Goal: Transaction & Acquisition: Register for event/course

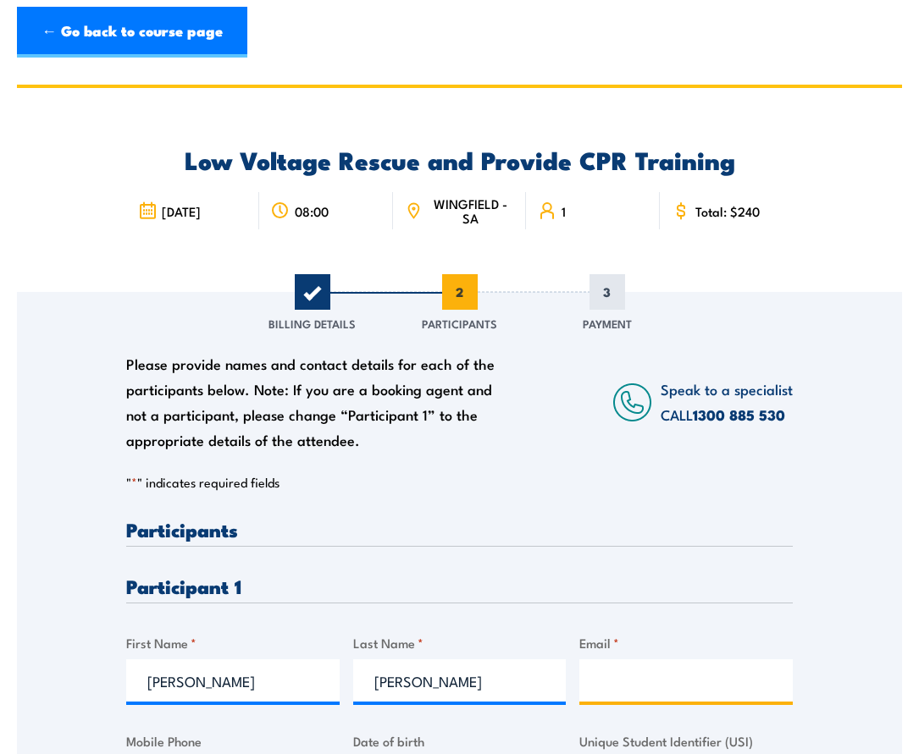
click at [606, 663] on input "Email *" at bounding box center [685, 681] width 213 height 42
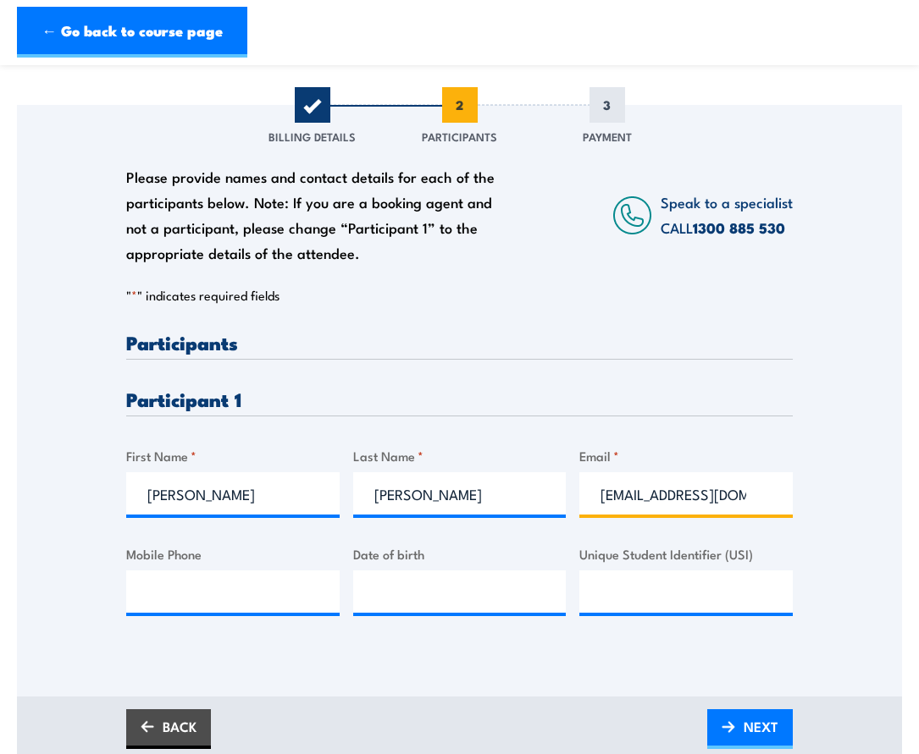
scroll to position [282, 0]
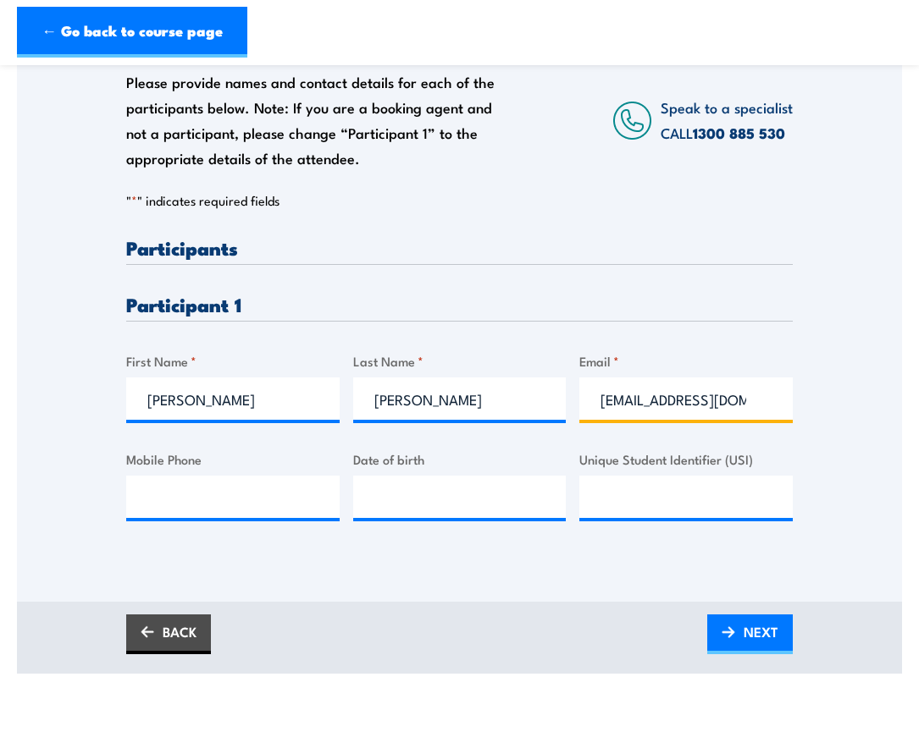
type input "[EMAIL_ADDRESS][DOMAIN_NAME]"
click at [238, 503] on input "Mobile Phone" at bounding box center [232, 497] width 213 height 42
click at [201, 488] on input "Mobile Phone" at bounding box center [232, 497] width 213 height 42
type input "0427080059"
type input "__/__/____"
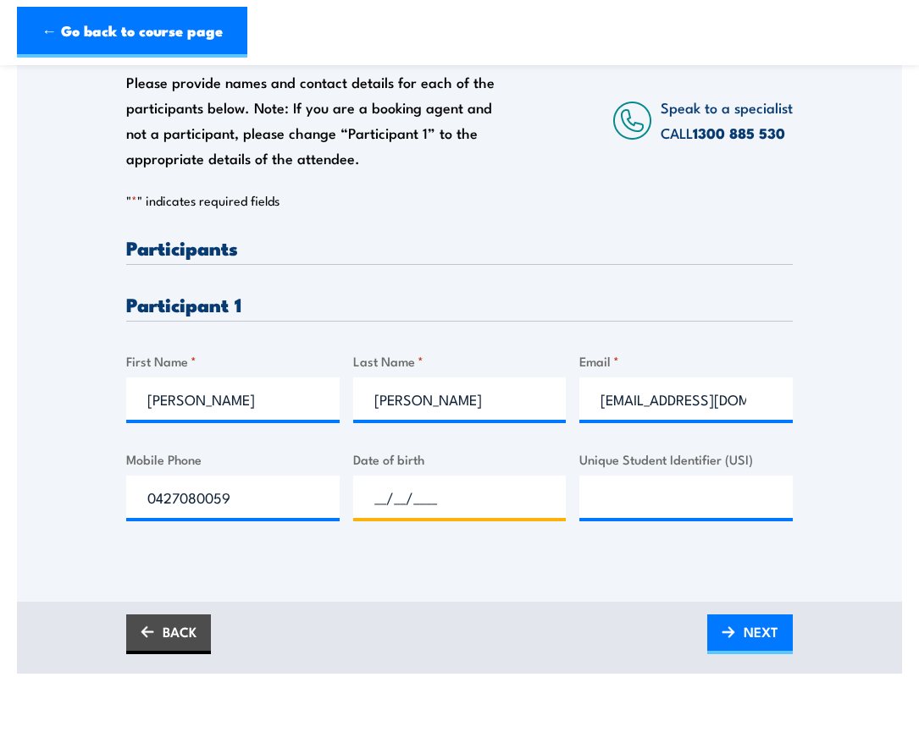
click at [426, 500] on input "__/__/____" at bounding box center [459, 497] width 213 height 42
type input "[DATE]"
click at [606, 499] on input "Unique Student Identifier (USI)" at bounding box center [685, 497] width 213 height 42
paste input "2GSL7NRBQE"
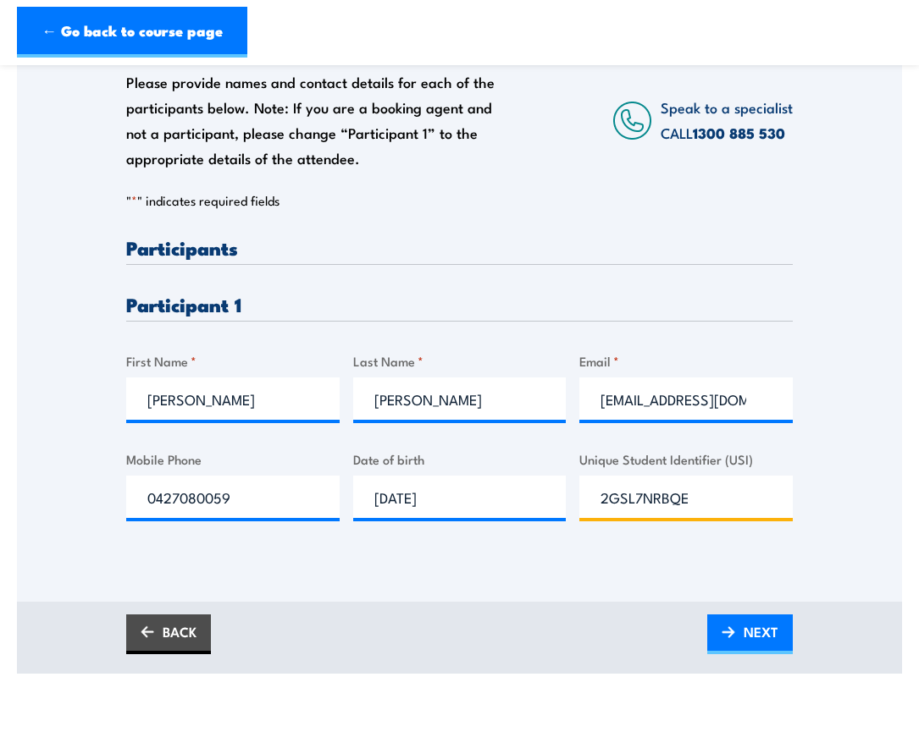
click at [588, 499] on input "2GSL7NRBQE" at bounding box center [685, 497] width 213 height 42
type input "2GSL7NRBQE"
click at [740, 634] on link "NEXT" at bounding box center [750, 635] width 86 height 40
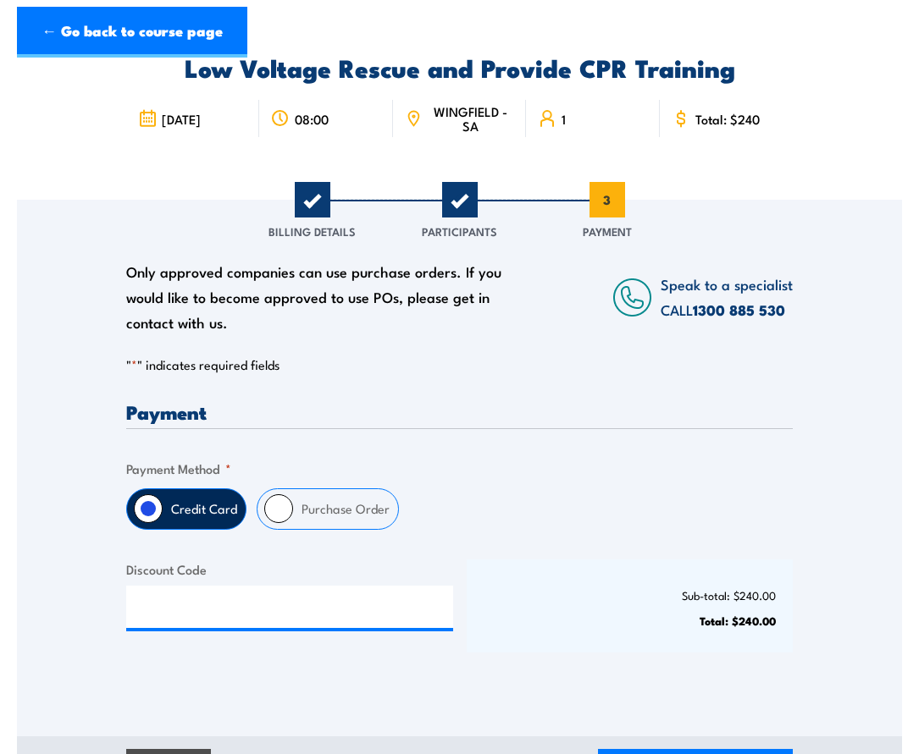
scroll to position [0, 0]
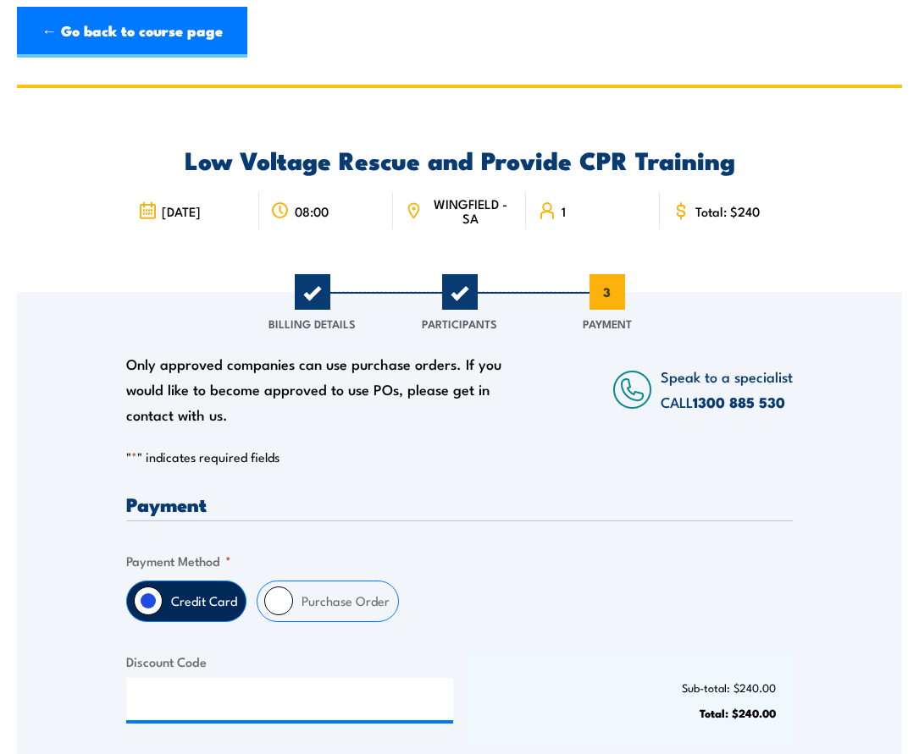
click at [318, 606] on label "Purchase Order" at bounding box center [345, 602] width 105 height 40
click at [293, 606] on input "Purchase Order" at bounding box center [278, 601] width 29 height 29
radio input "true"
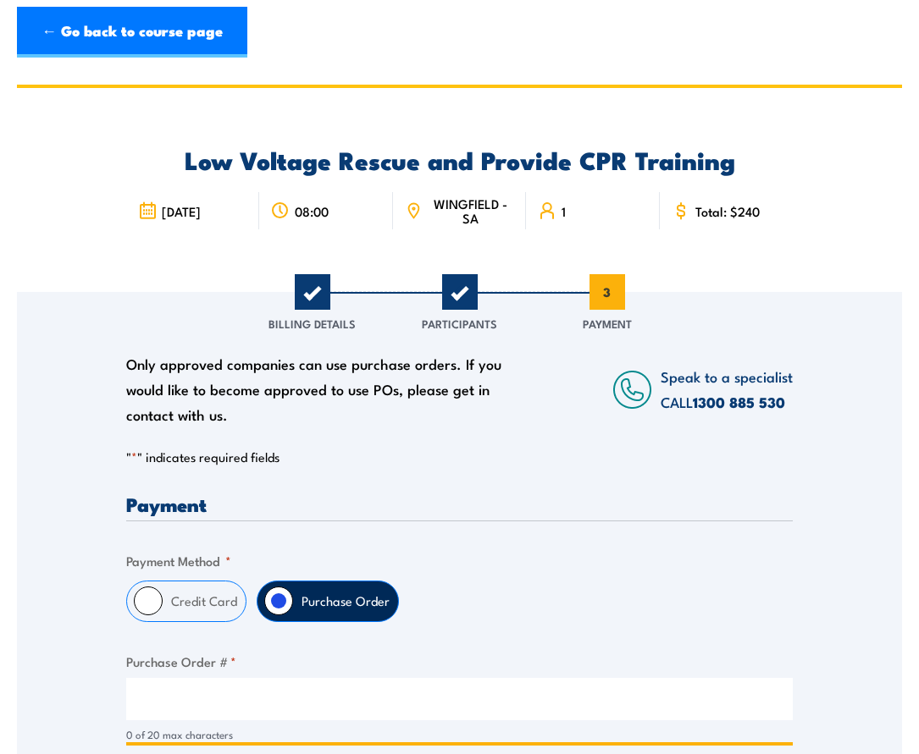
click at [320, 697] on input "Purchase Order # *" at bounding box center [459, 699] width 666 height 42
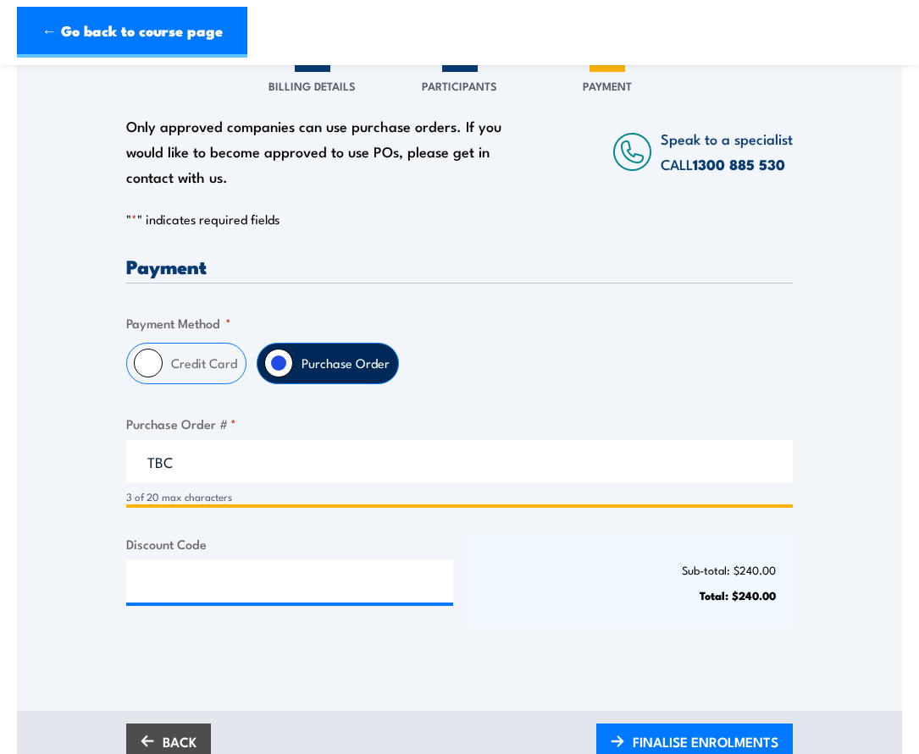
scroll to position [282, 0]
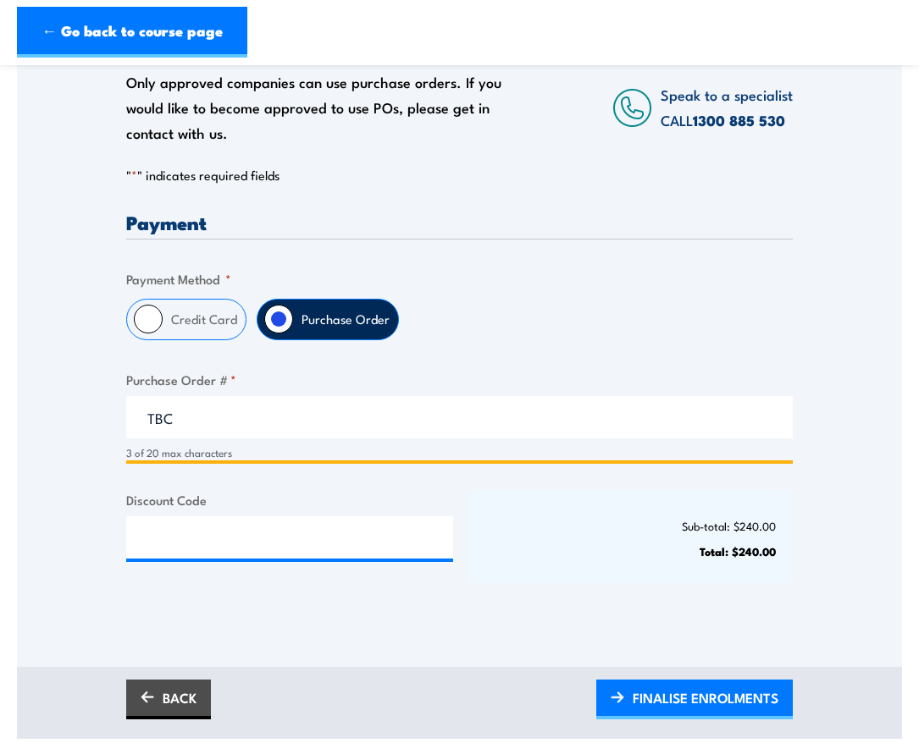
type input "TBC"
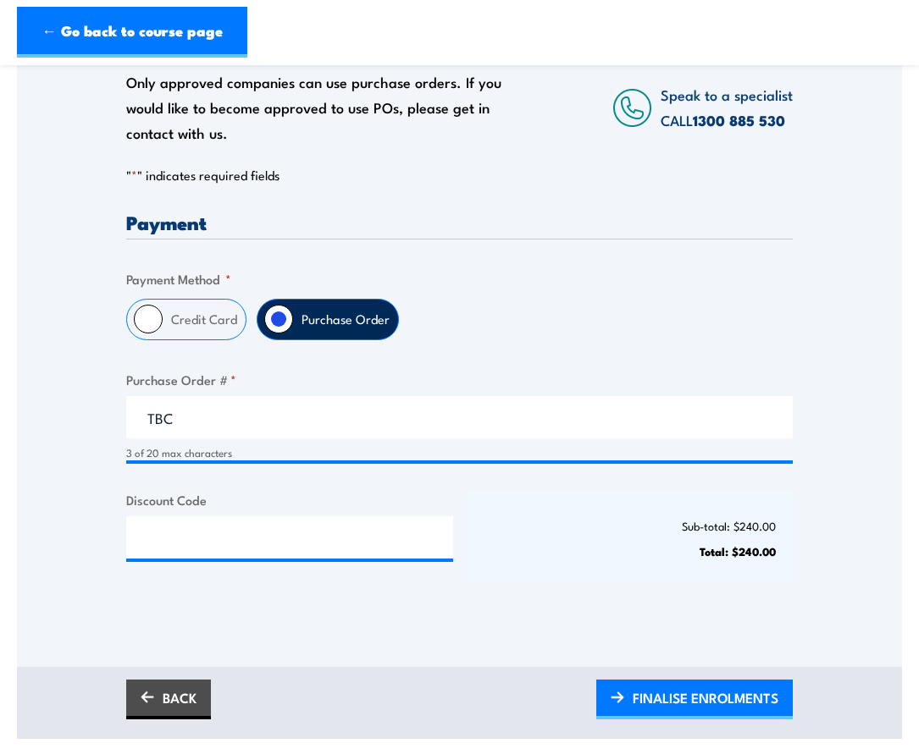
click at [702, 692] on span "FINALISE ENROLMENTS" at bounding box center [705, 698] width 146 height 45
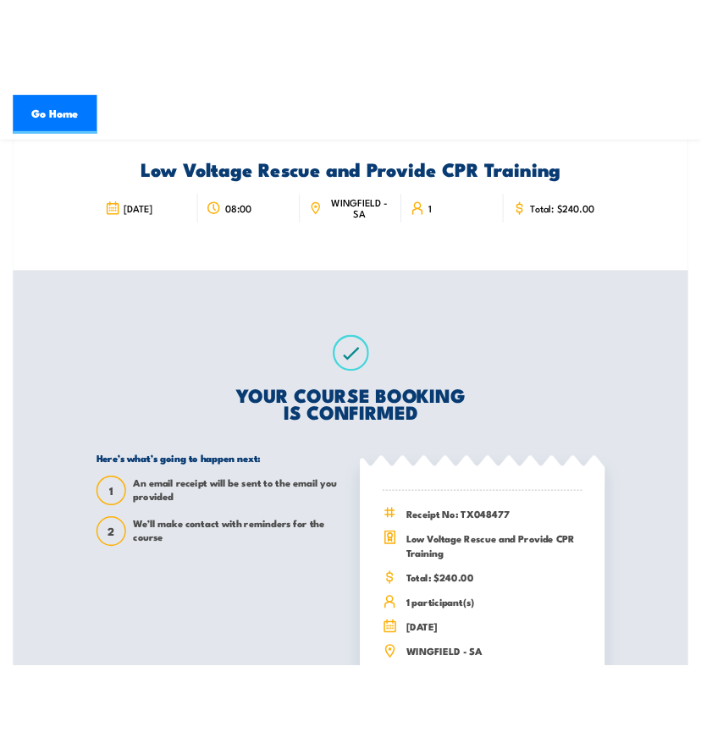
scroll to position [64, 0]
